Goal: Transaction & Acquisition: Subscribe to service/newsletter

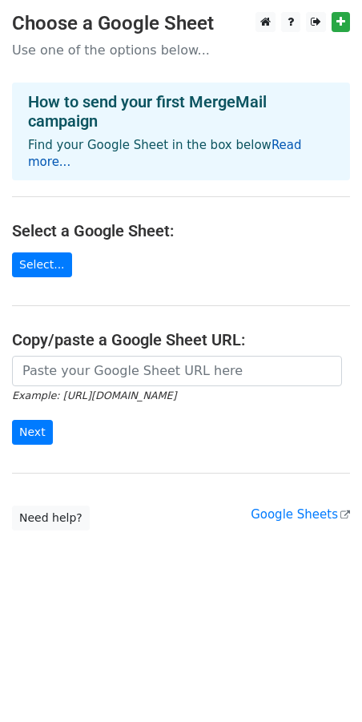
click at [273, 145] on link "Read more..." at bounding box center [165, 153] width 274 height 31
click at [41, 253] on link "Select..." at bounding box center [42, 265] width 60 height 25
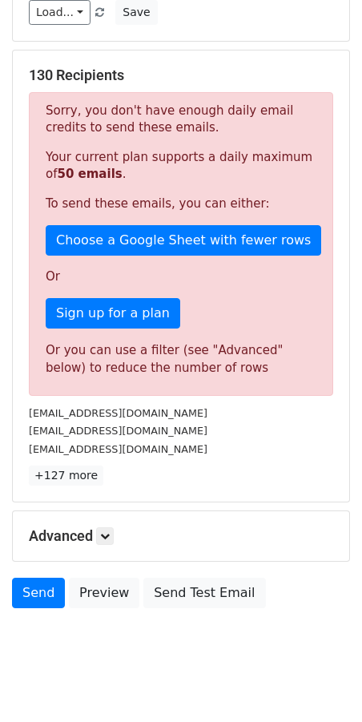
scroll to position [277, 0]
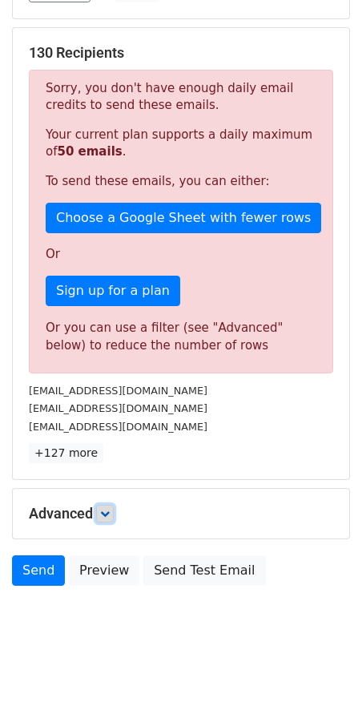
click at [108, 514] on icon at bounding box center [105, 514] width 10 height 10
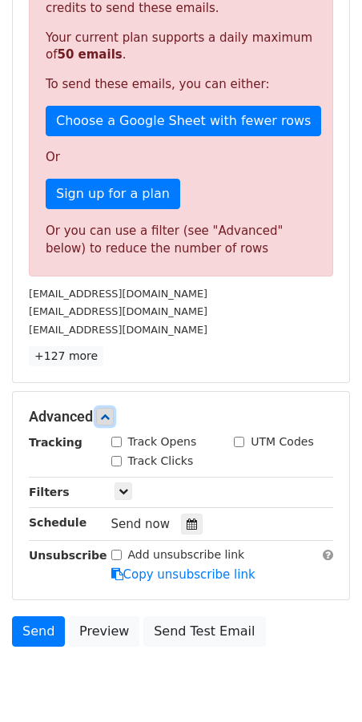
scroll to position [435, 0]
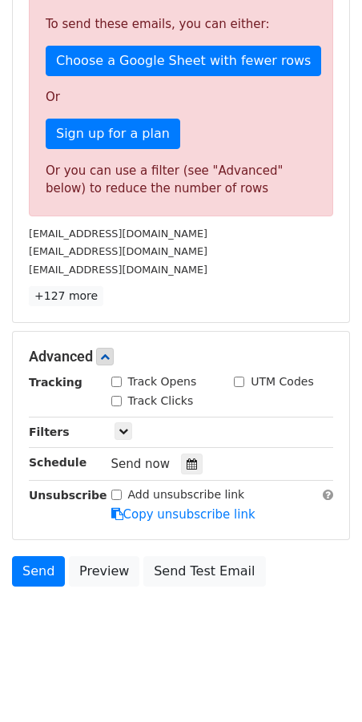
click at [118, 403] on input "Track Clicks" at bounding box center [116, 401] width 10 height 10
checkbox input "true"
click at [116, 382] on input "Track Opens" at bounding box center [116, 382] width 10 height 10
checkbox input "true"
click at [127, 437] on link at bounding box center [124, 431] width 18 height 18
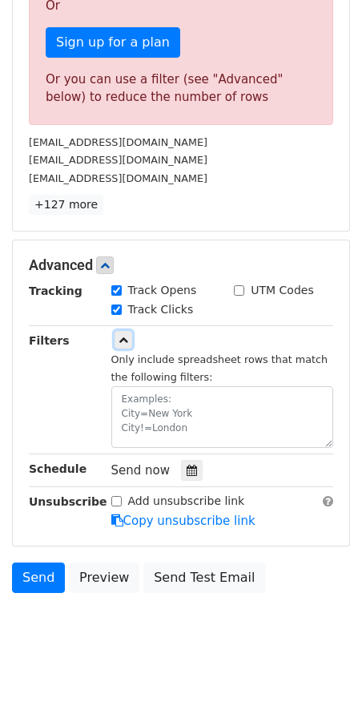
scroll to position [532, 0]
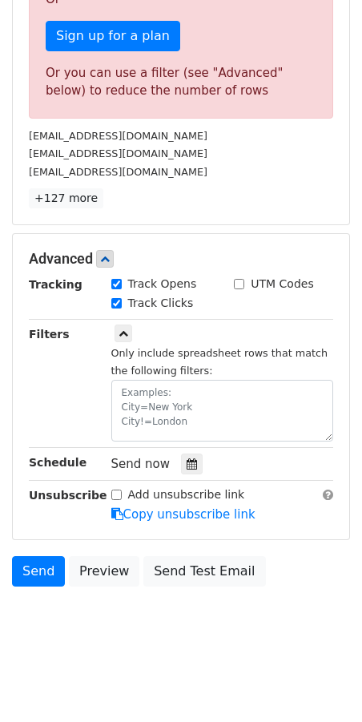
click at [117, 494] on input "Add unsubscribe link" at bounding box center [116, 495] width 10 height 10
checkbox input "false"
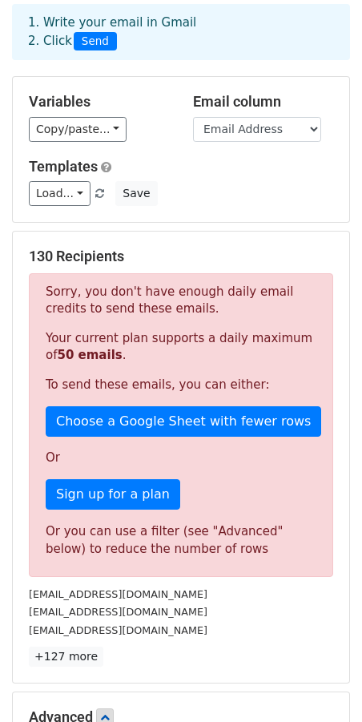
scroll to position [72, 0]
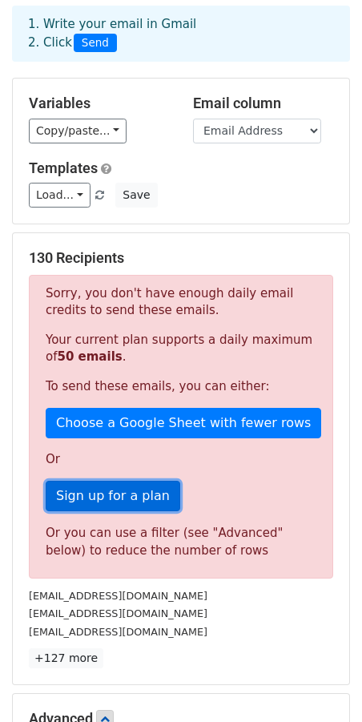
click at [132, 497] on link "Sign up for a plan" at bounding box center [113, 496] width 135 height 30
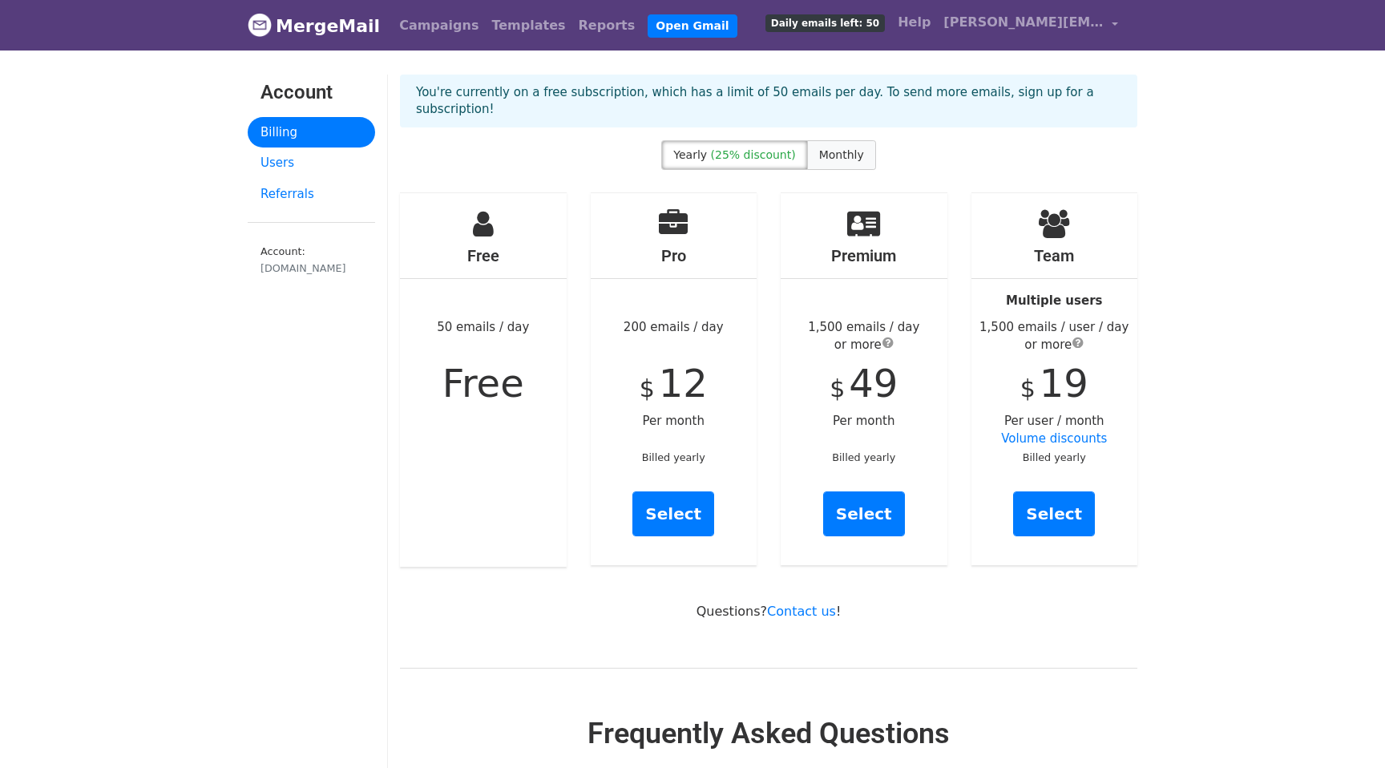
click at [843, 148] on span "Monthly" at bounding box center [841, 154] width 45 height 13
click at [677, 498] on link "Select" at bounding box center [674, 513] width 82 height 45
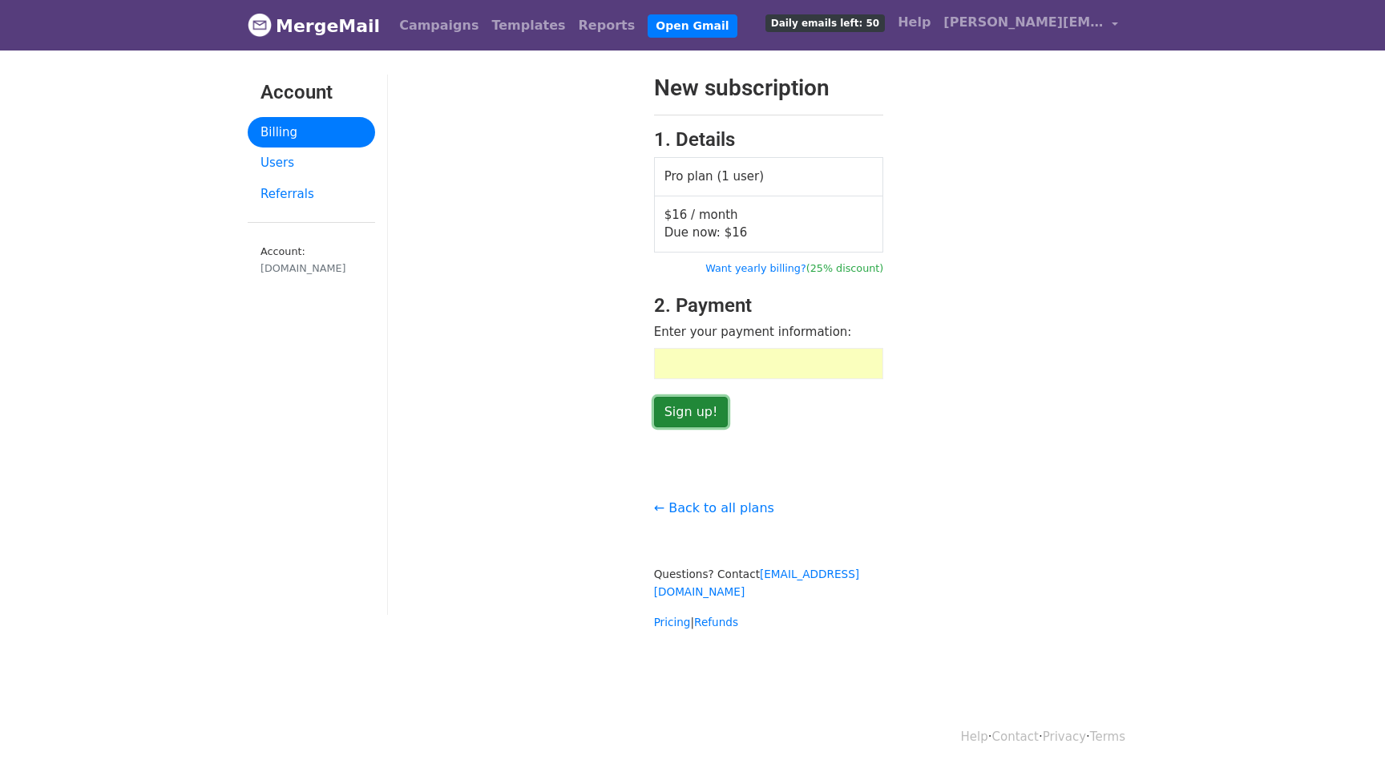
click at [702, 403] on input "Sign up!" at bounding box center [691, 412] width 75 height 30
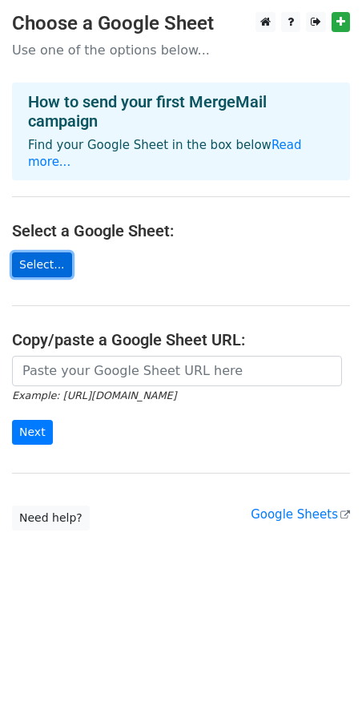
click at [47, 253] on link "Select..." at bounding box center [42, 265] width 60 height 25
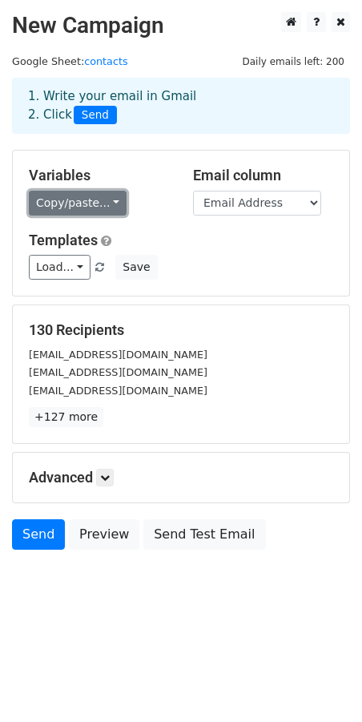
click at [108, 206] on link "Copy/paste..." at bounding box center [78, 203] width 98 height 25
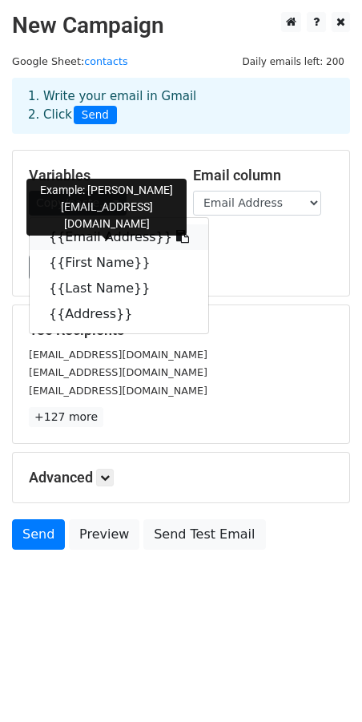
click at [131, 236] on link "{{Email Address}}" at bounding box center [119, 237] width 179 height 26
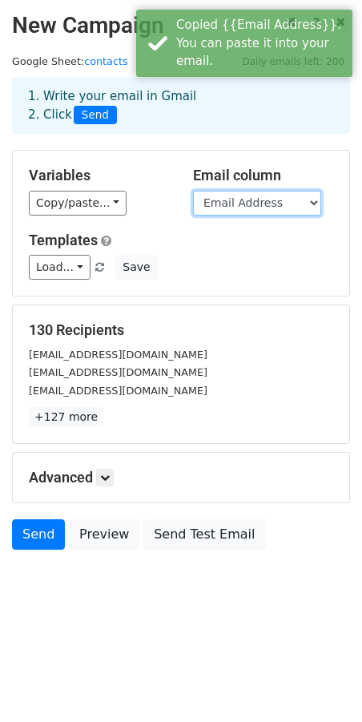
click at [291, 203] on select "Email Address First Name Last Name Address" at bounding box center [257, 203] width 128 height 25
click at [193, 191] on select "Email Address First Name Last Name Address" at bounding box center [257, 203] width 128 height 25
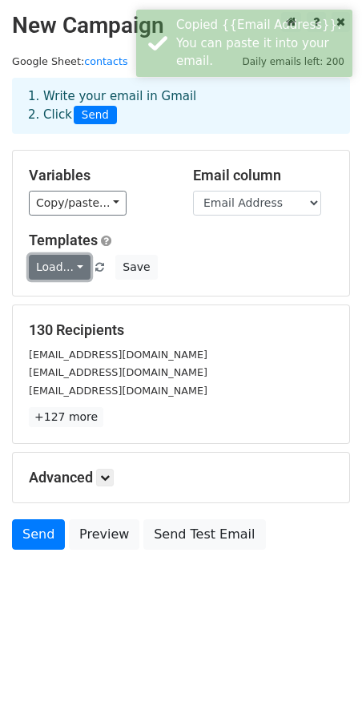
click at [71, 265] on link "Load..." at bounding box center [60, 267] width 62 height 25
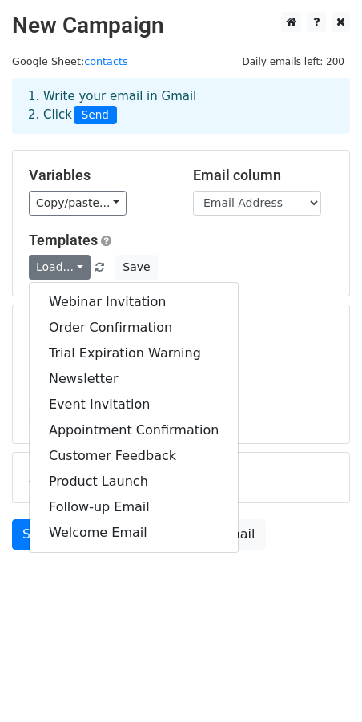
click at [196, 254] on div "Templates Load... Webinar Invitation Order Confirmation Trial Expiration Warnin…" at bounding box center [181, 256] width 329 height 49
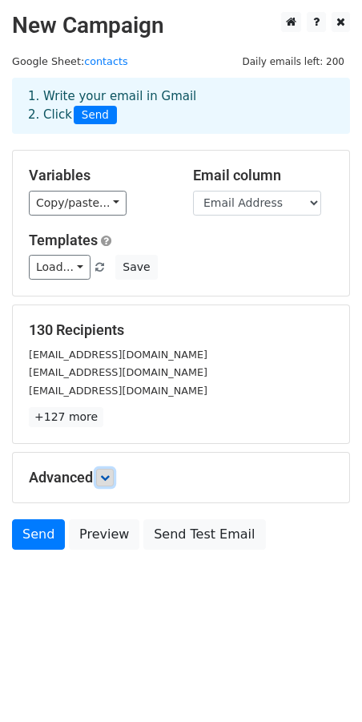
click at [105, 477] on icon at bounding box center [105, 478] width 10 height 10
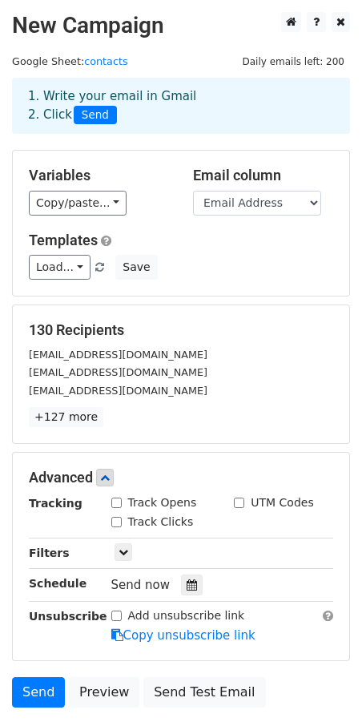
click at [115, 505] on input "Track Opens" at bounding box center [116, 503] width 10 height 10
checkbox input "true"
click at [115, 522] on input "Track Clicks" at bounding box center [116, 522] width 10 height 10
checkbox input "true"
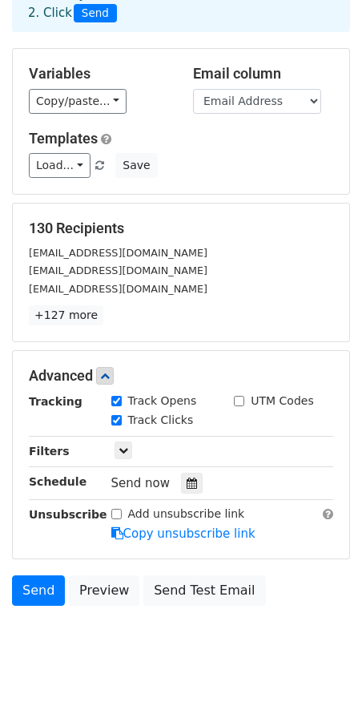
scroll to position [121, 0]
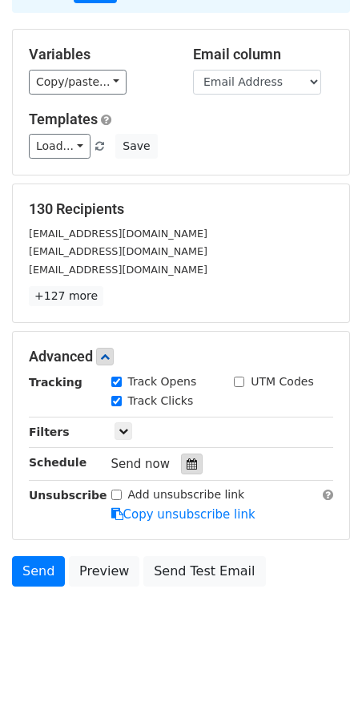
click at [189, 468] on icon at bounding box center [192, 464] width 10 height 11
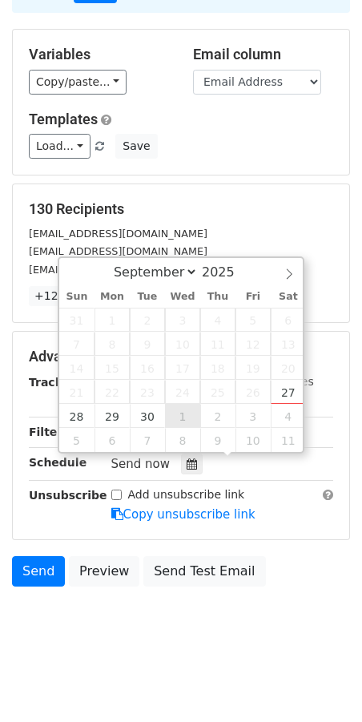
type input "2025-10-01 12:00"
select select "9"
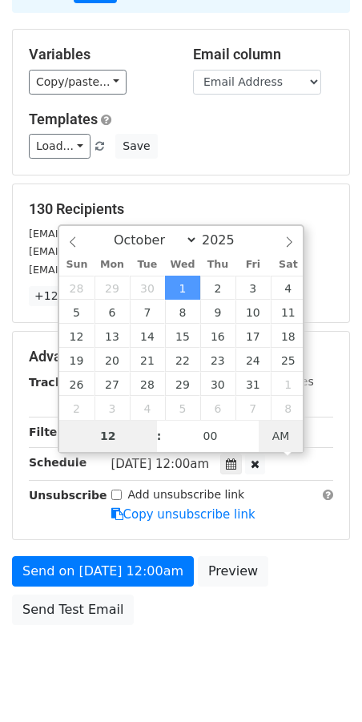
click at [283, 440] on div "September October November December 2025 Sun Mon Tue Wed Thu Fri Sat 28 29 30 1…" at bounding box center [181, 338] width 247 height 229
type input "2025-10-01 23:00"
type input "11"
click at [152, 444] on span at bounding box center [151, 444] width 11 height 16
type input "2025-10-01 22:00"
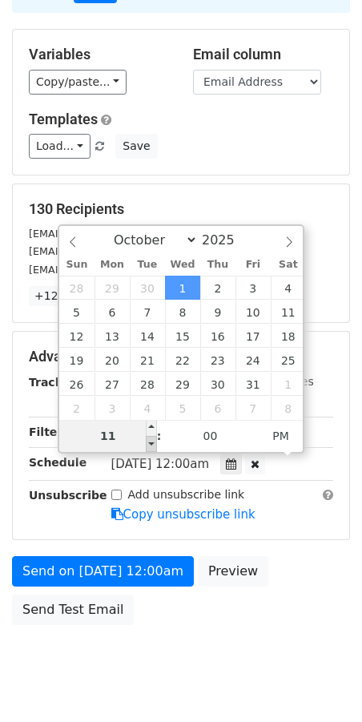
type input "10"
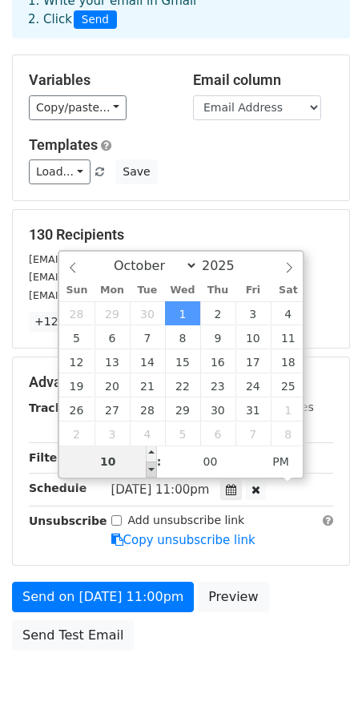
click at [152, 444] on div "September October November December 2025 Sun Mon Tue Wed Thu Fri Sat 28 29 30 1…" at bounding box center [181, 364] width 247 height 229
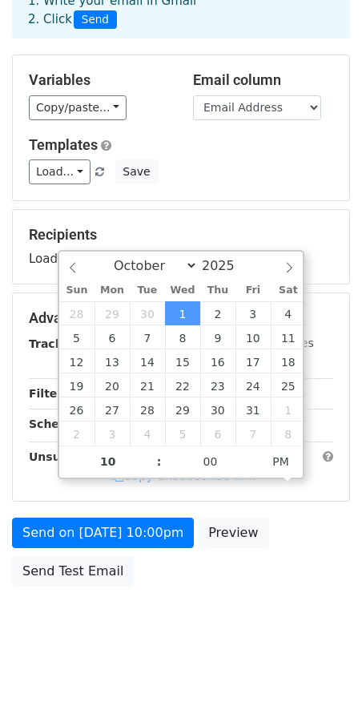
scroll to position [121, 0]
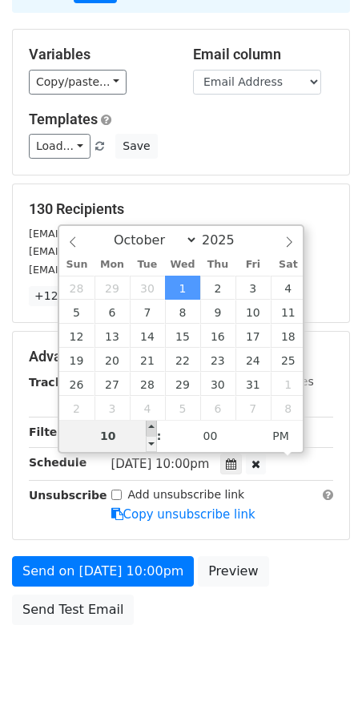
type input "2025-10-01 23:00"
type input "11"
click at [152, 429] on span at bounding box center [151, 428] width 11 height 16
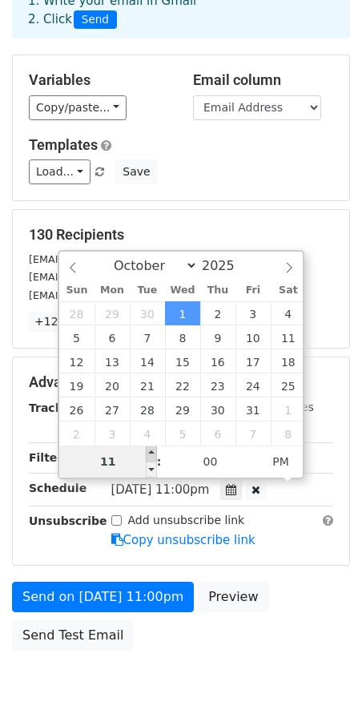
type input "2025-11-04 23:00"
select select "10"
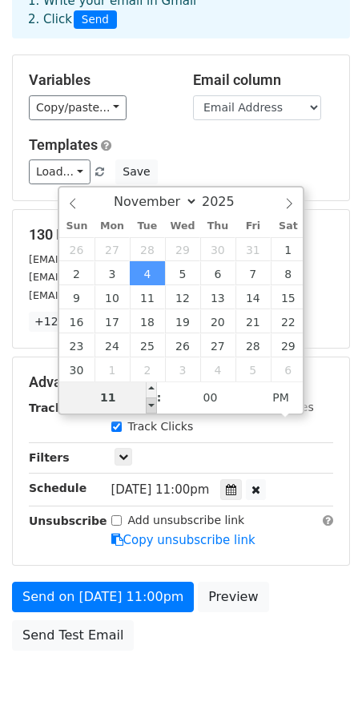
type input "2025-11-04 22:00"
type input "10"
click at [153, 408] on span at bounding box center [151, 406] width 11 height 16
type input "2025-11-04 21:00"
type input "09"
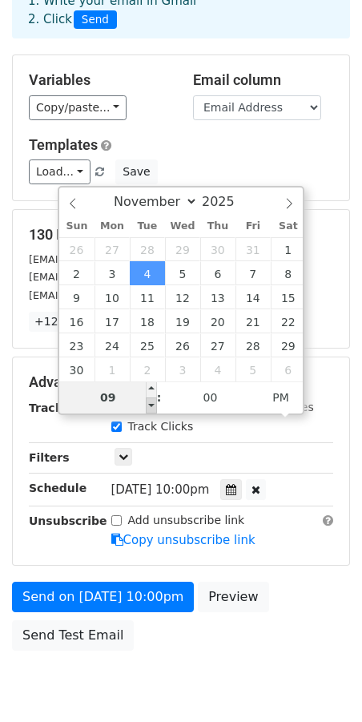
click at [153, 408] on span at bounding box center [151, 406] width 11 height 16
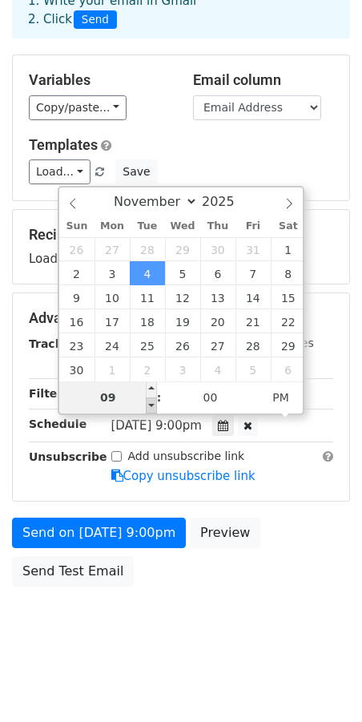
type input "2025-11-04 20:00"
type input "08"
click at [153, 408] on span at bounding box center [151, 406] width 11 height 16
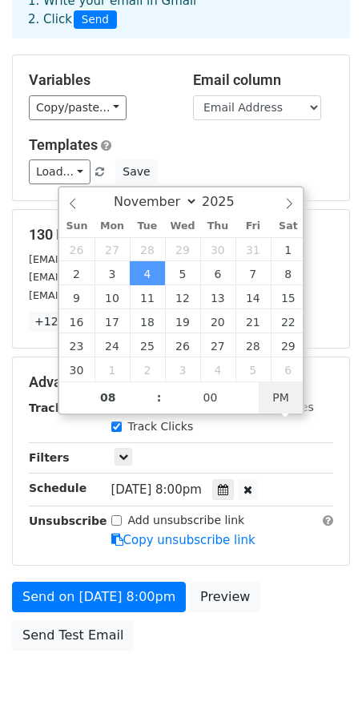
type input "2025-11-04 08:00"
click at [281, 401] on span "PM" at bounding box center [281, 398] width 44 height 32
select select "9"
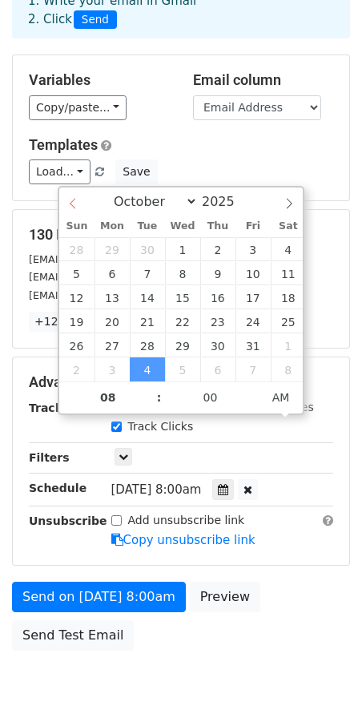
click at [70, 202] on icon at bounding box center [72, 203] width 11 height 11
type input "2025-10-01 08:00"
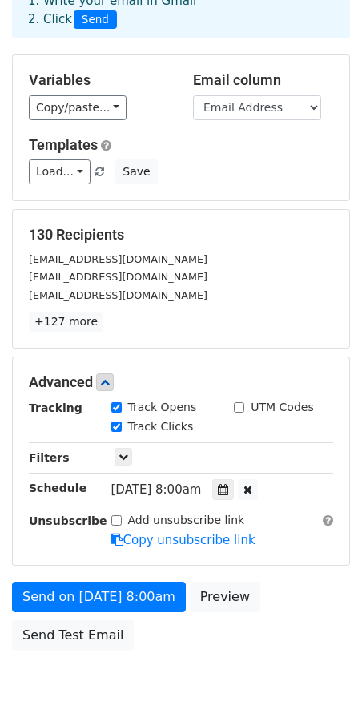
click at [200, 635] on div "Send on Oct 1 at 8:00am Preview Send Test Email" at bounding box center [181, 620] width 362 height 77
click at [115, 519] on input "Add unsubscribe link" at bounding box center [116, 520] width 10 height 10
checkbox input "false"
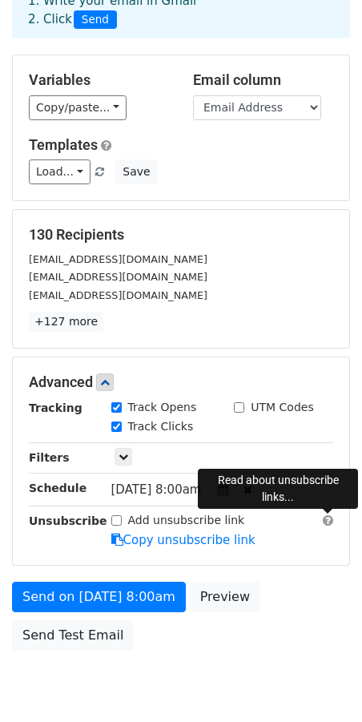
click at [326, 519] on span at bounding box center [328, 521] width 10 height 12
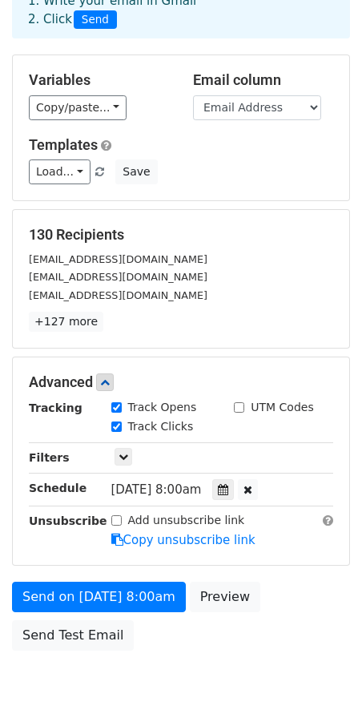
scroll to position [0, 0]
